Goal: Information Seeking & Learning: Stay updated

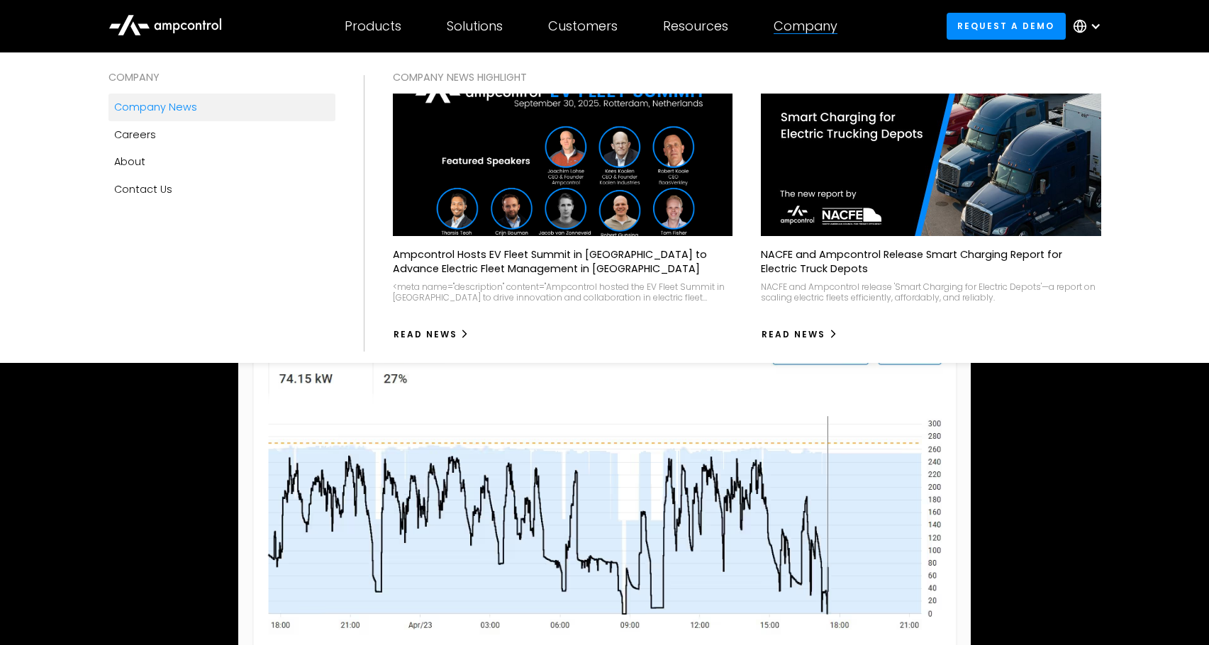
click at [192, 98] on link "Company news" at bounding box center [221, 107] width 227 height 27
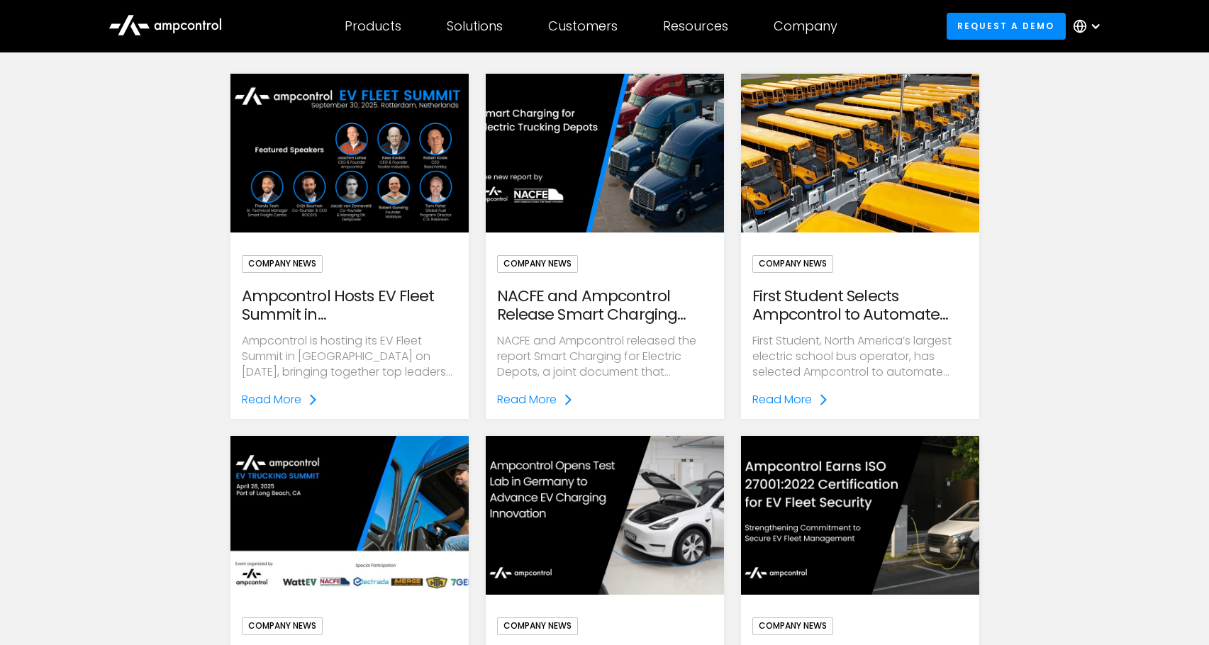
scroll to position [110, 0]
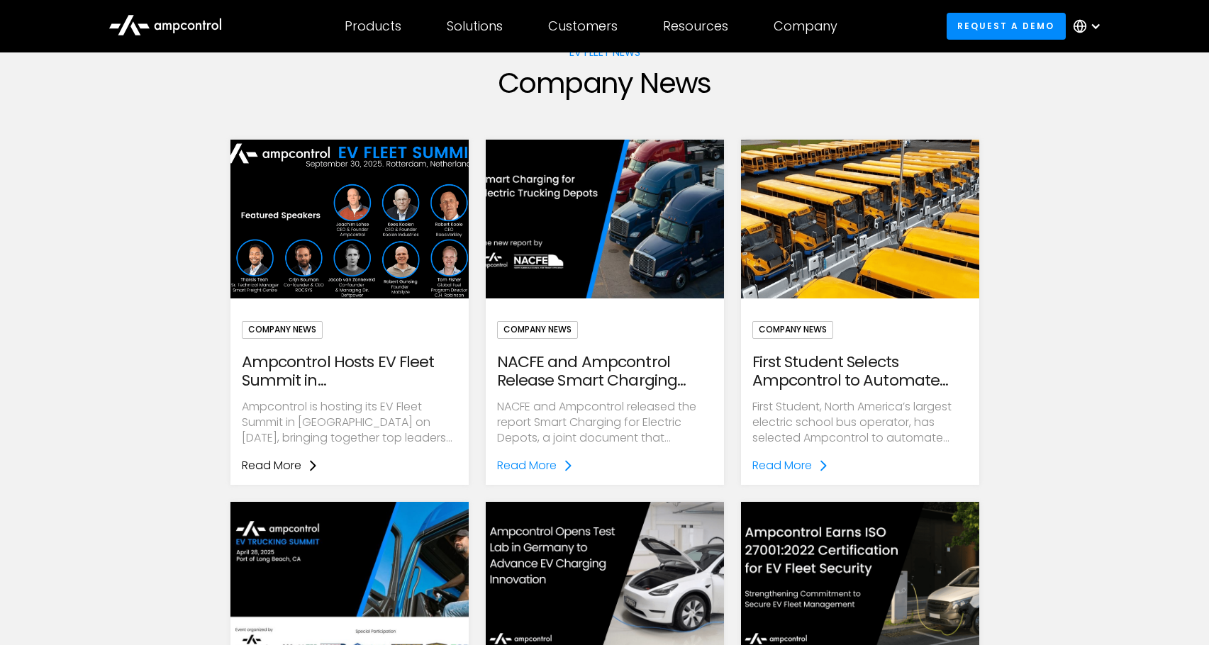
click at [289, 461] on div "Read More" at bounding box center [272, 466] width 60 height 16
